Goal: Task Accomplishment & Management: Use online tool/utility

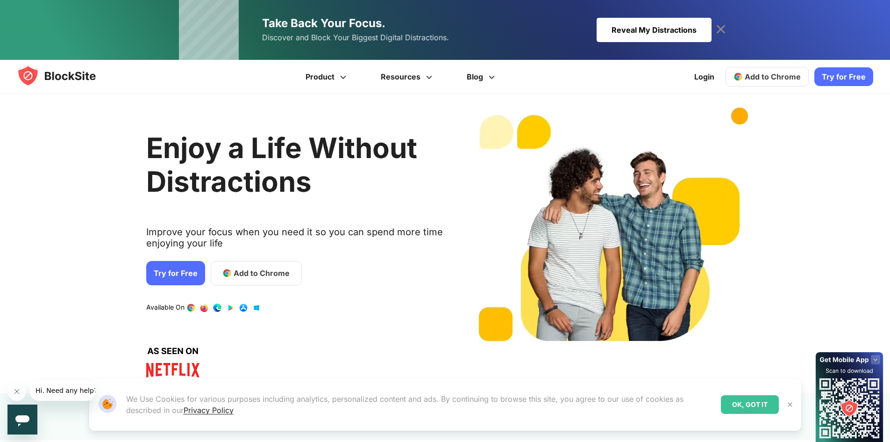
click at [681, 28] on div "Reveal My Distractions" at bounding box center [654, 30] width 115 height 24
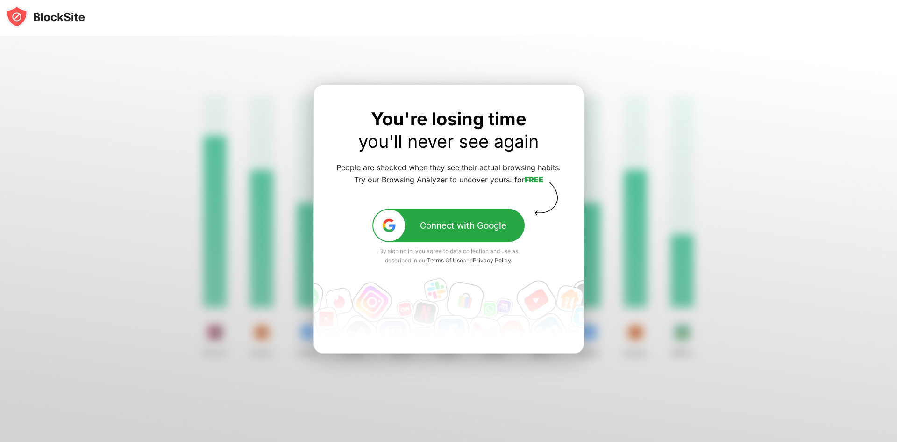
click at [625, 194] on div at bounding box center [448, 239] width 897 height 406
click at [625, 82] on div at bounding box center [448, 239] width 897 height 406
click at [438, 229] on div "Connect with Google" at bounding box center [463, 225] width 86 height 11
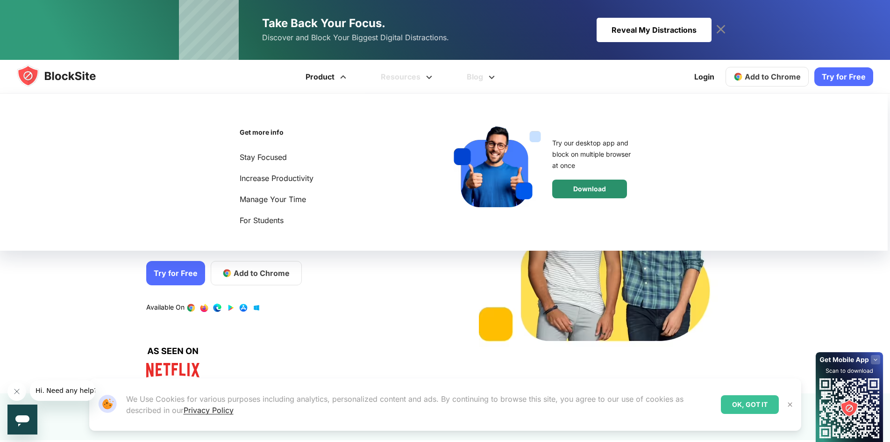
click at [577, 190] on div "Download" at bounding box center [589, 188] width 75 height 19
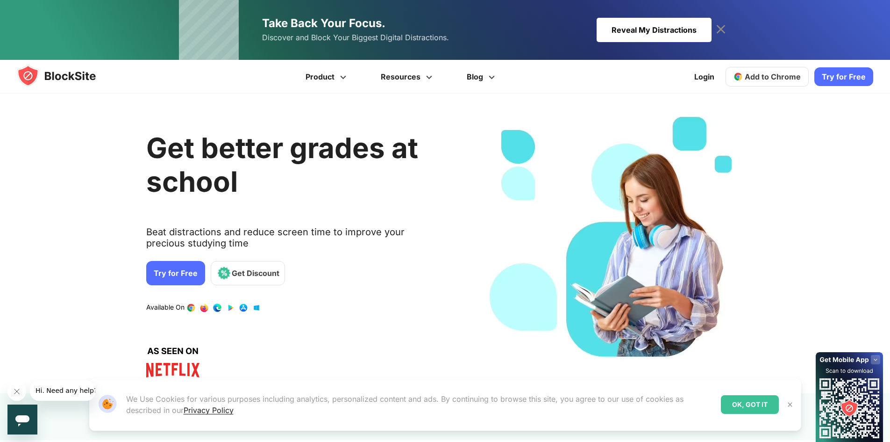
click at [791, 402] on img at bounding box center [790, 404] width 7 height 7
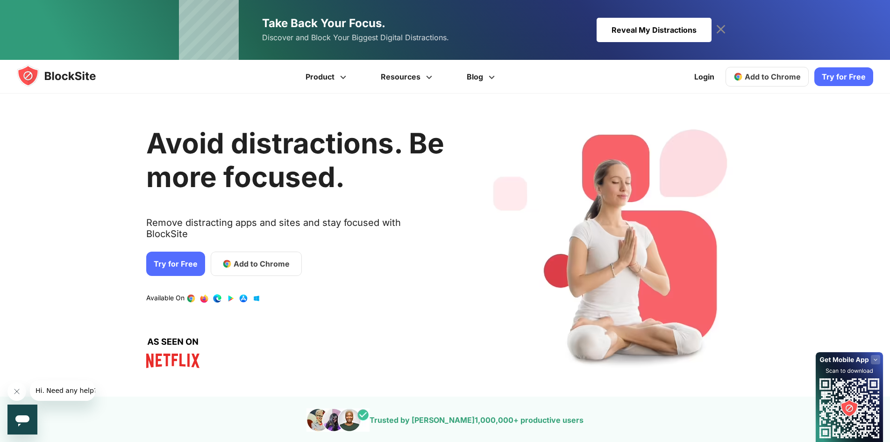
drag, startPoint x: 863, startPoint y: 401, endPoint x: 850, endPoint y: 408, distance: 14.6
click at [883, 435] on div at bounding box center [883, 435] width 0 height 0
